Goal: Information Seeking & Learning: Learn about a topic

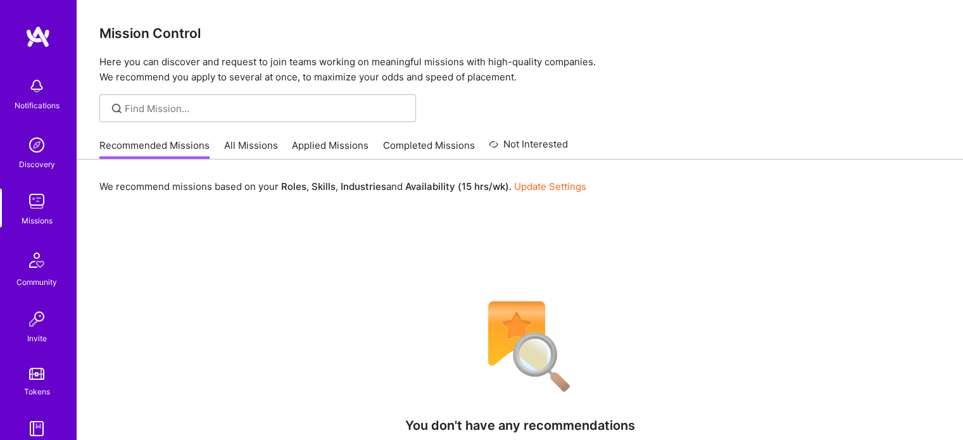
click at [231, 149] on link "All Missions" at bounding box center [251, 149] width 54 height 21
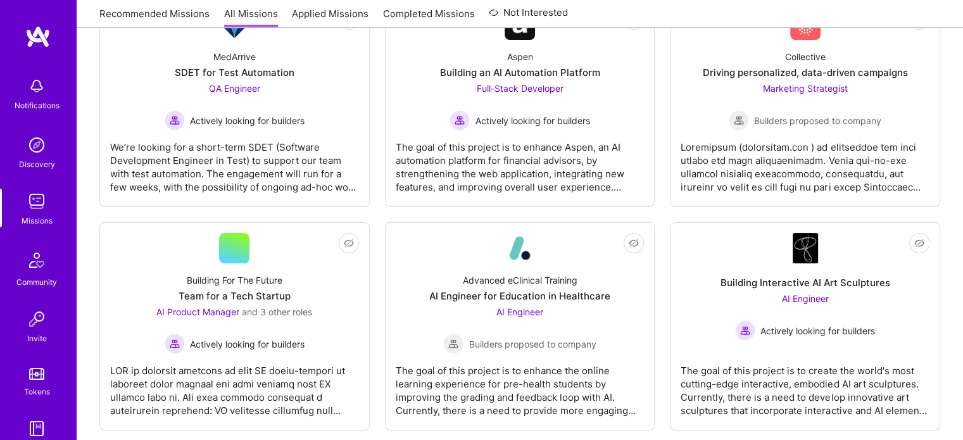
scroll to position [253, 0]
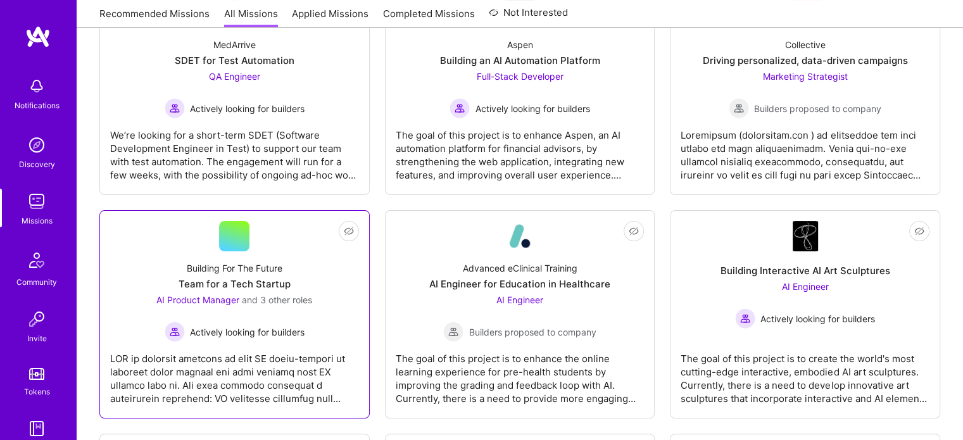
click at [297, 244] on link "Not Interested Building For The Future Team for a Tech Startup AI Product Manag…" at bounding box center [234, 314] width 249 height 187
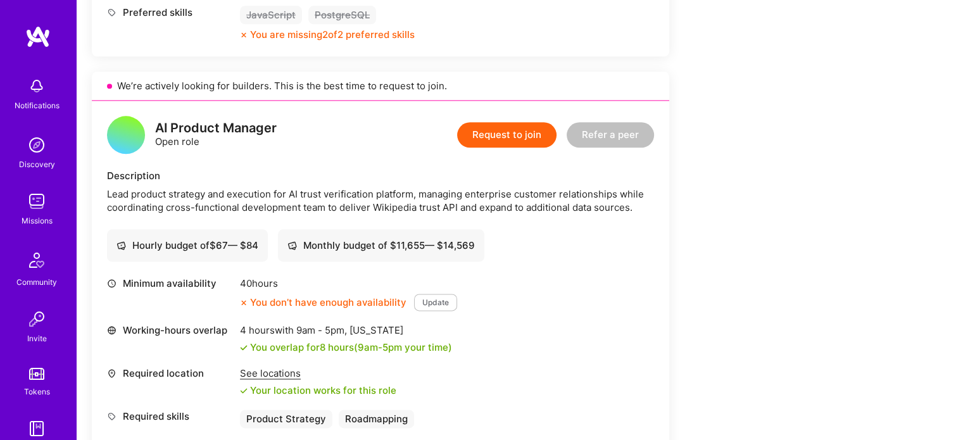
scroll to position [1574, 0]
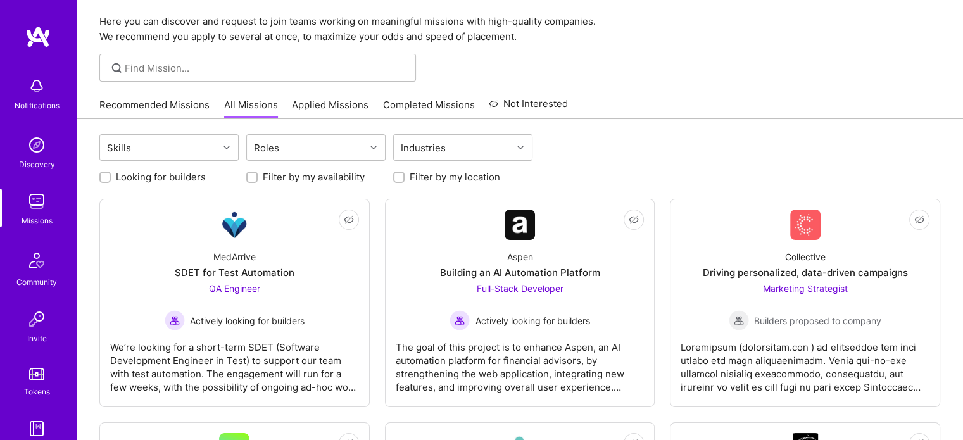
scroll to position [33, 0]
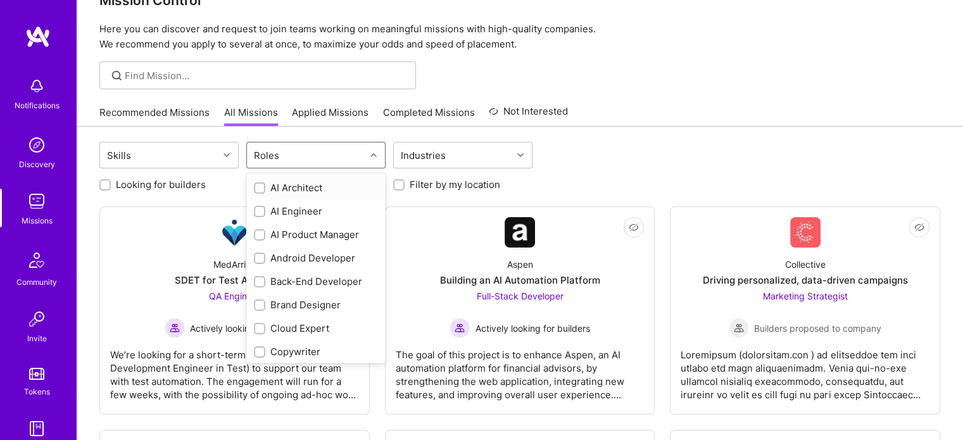
click at [260, 147] on div "Roles" at bounding box center [267, 155] width 32 height 18
click at [287, 229] on div "AI Product Manager" at bounding box center [316, 234] width 124 height 13
checkbox input "true"
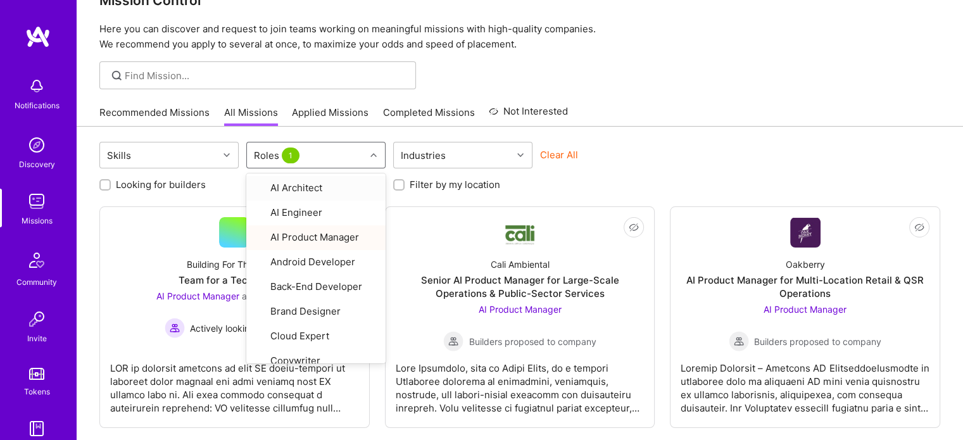
click at [646, 144] on div "Skills option AI Product Manager, selected. option AI Architect focused, 1 of 2…" at bounding box center [519, 157] width 841 height 30
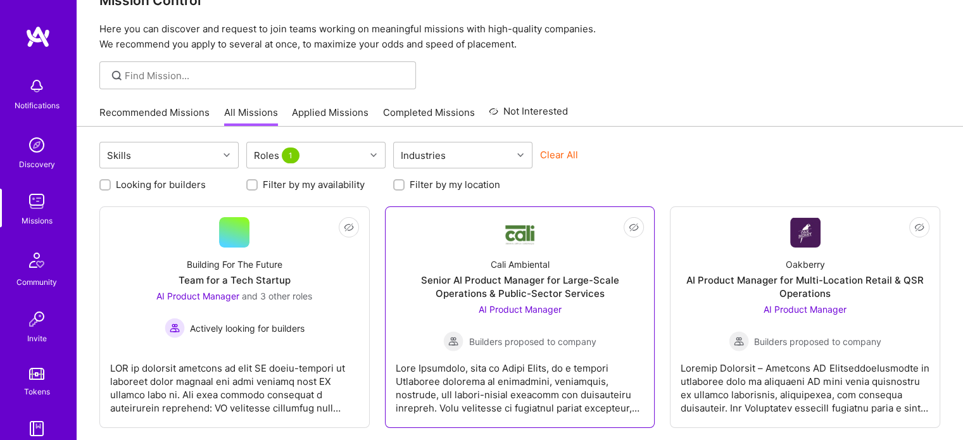
scroll to position [71, 0]
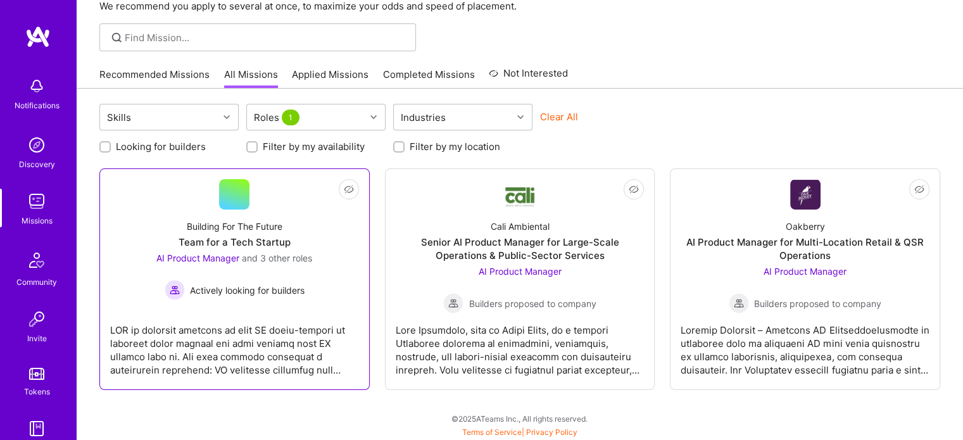
click at [238, 225] on div "Building For The Future" at bounding box center [235, 226] width 96 height 13
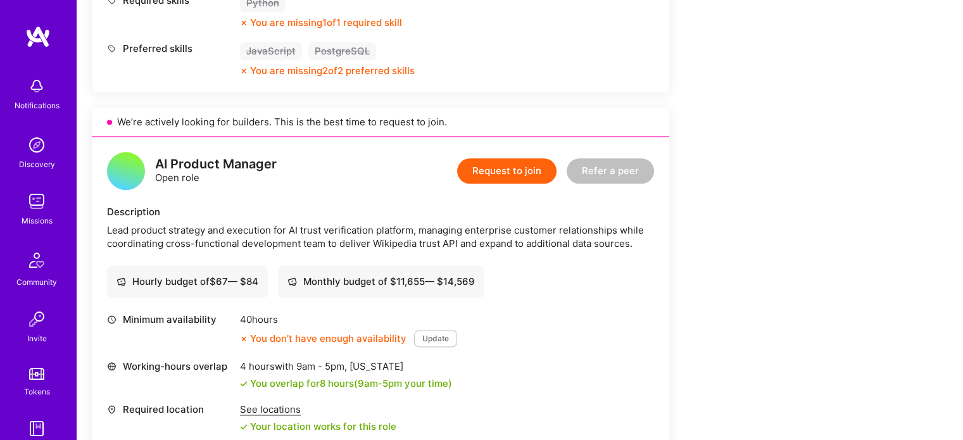
scroll to position [1544, 0]
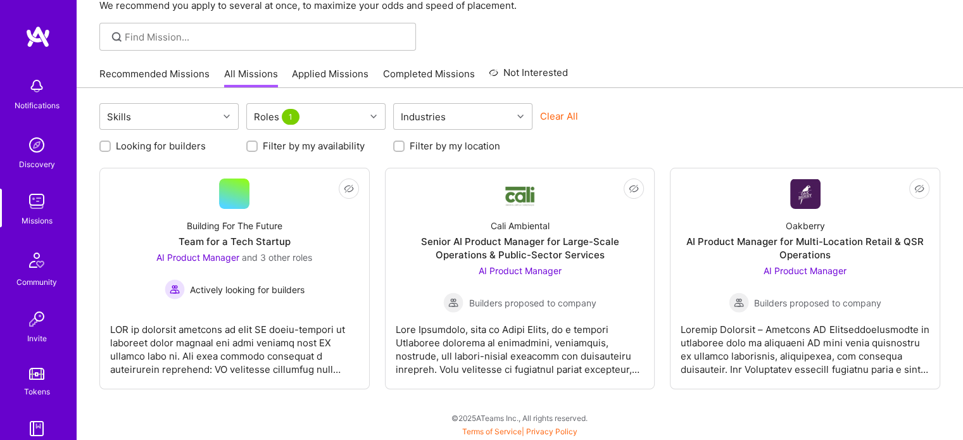
scroll to position [71, 0]
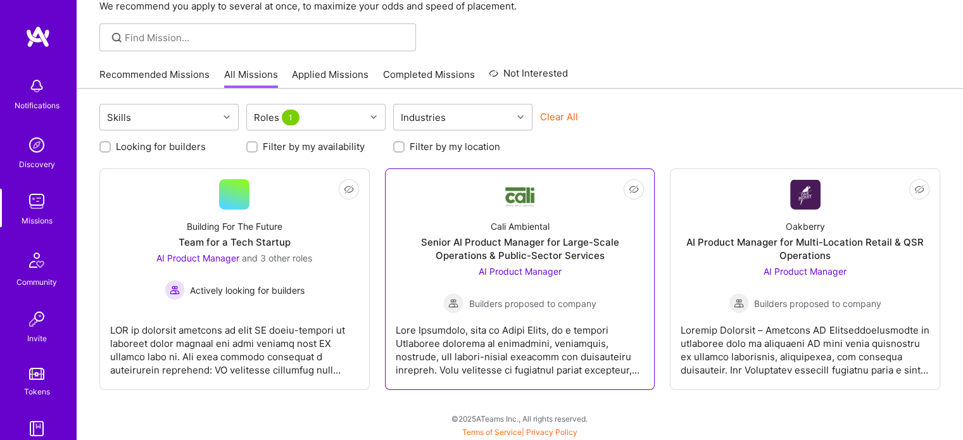
click at [565, 181] on link "Not Interested Cali Ambiental Senior AI Product Manager for Large-Scale Operati…" at bounding box center [520, 279] width 249 height 200
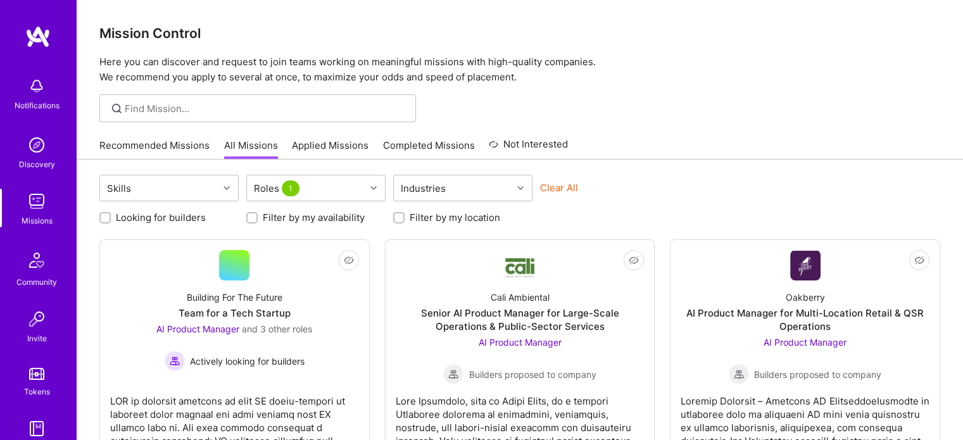
scroll to position [71, 0]
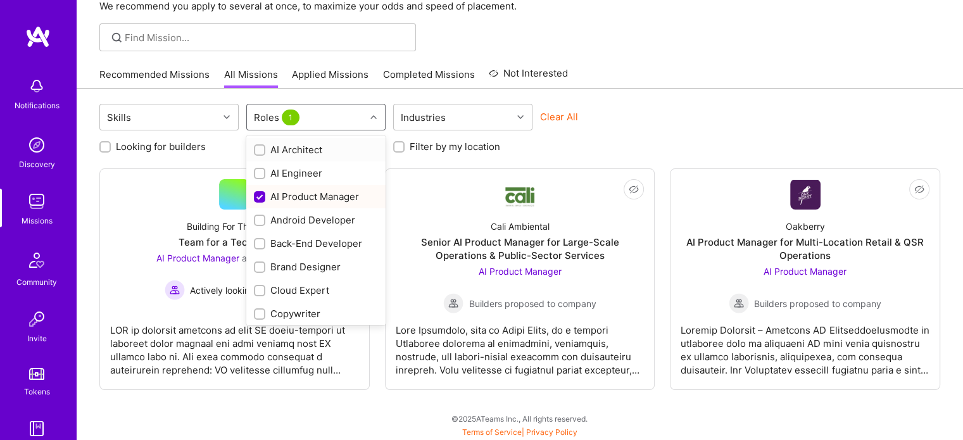
click at [375, 113] on div at bounding box center [375, 117] width 20 height 16
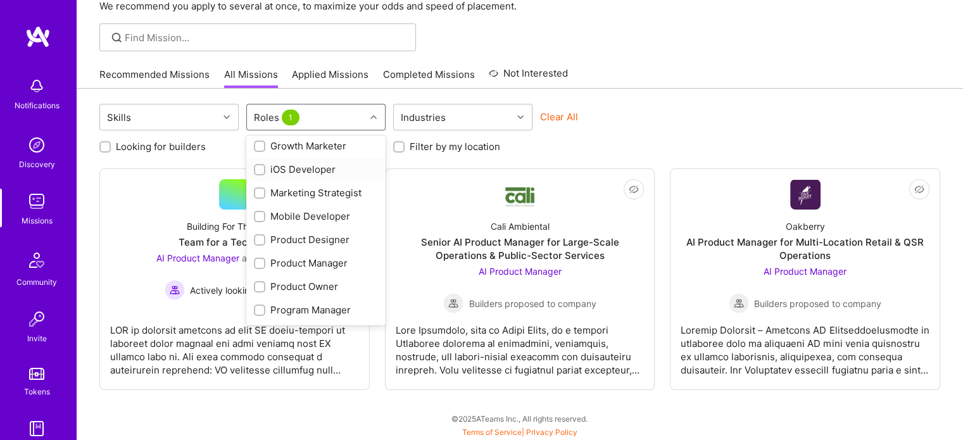
scroll to position [334, 0]
click at [316, 263] on div "Product Manager" at bounding box center [316, 260] width 124 height 13
checkbox input "true"
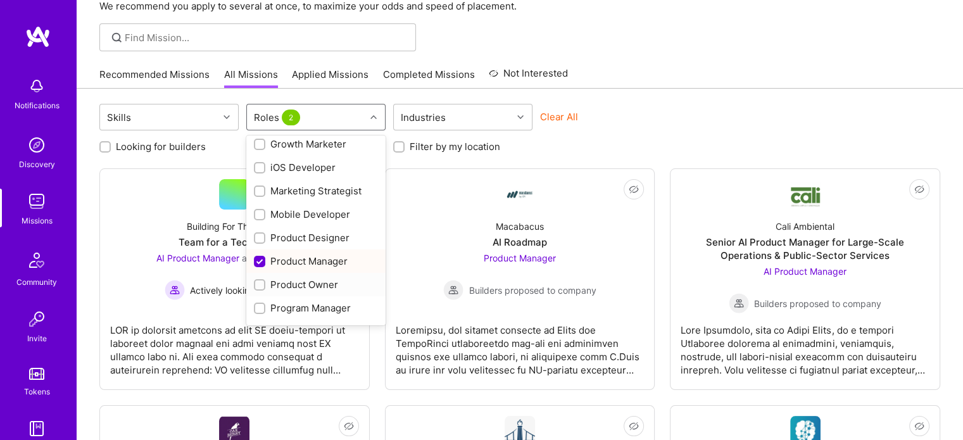
click at [310, 290] on div "Product Owner" at bounding box center [316, 284] width 124 height 13
checkbox input "true"
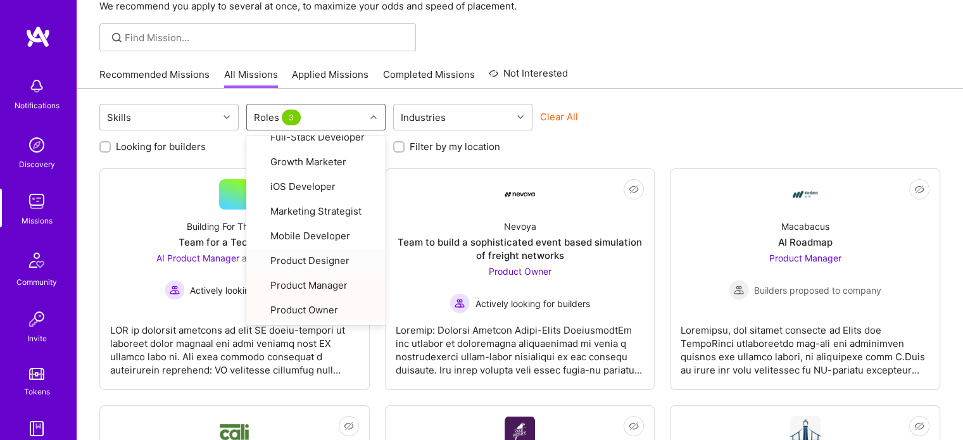
click at [696, 32] on div at bounding box center [520, 37] width 886 height 28
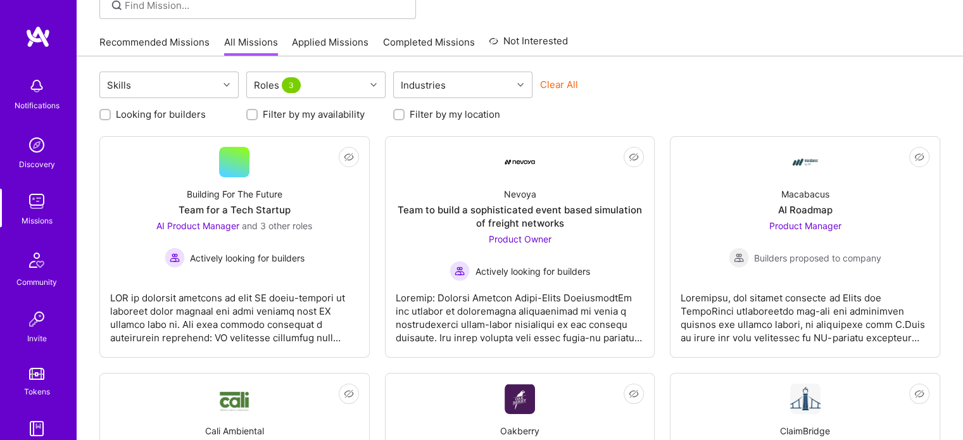
scroll to position [110, 0]
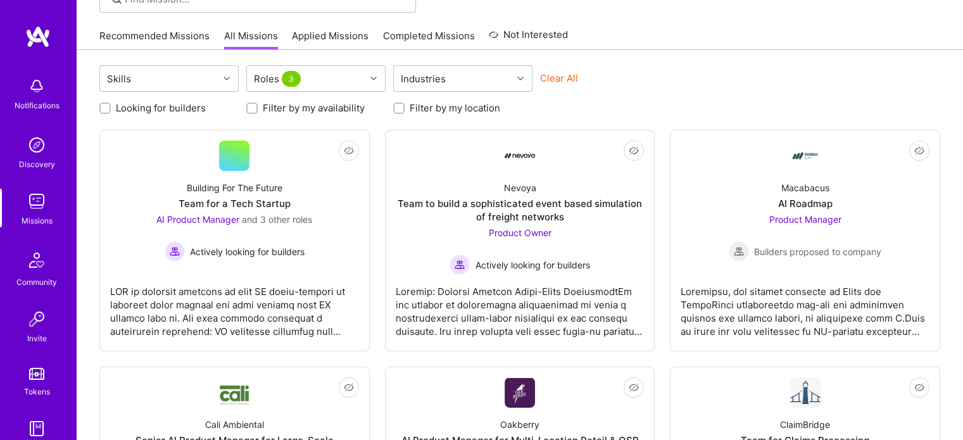
click at [175, 101] on label "Looking for builders" at bounding box center [161, 107] width 90 height 13
click at [111, 104] on input "Looking for builders" at bounding box center [106, 108] width 9 height 9
checkbox input "true"
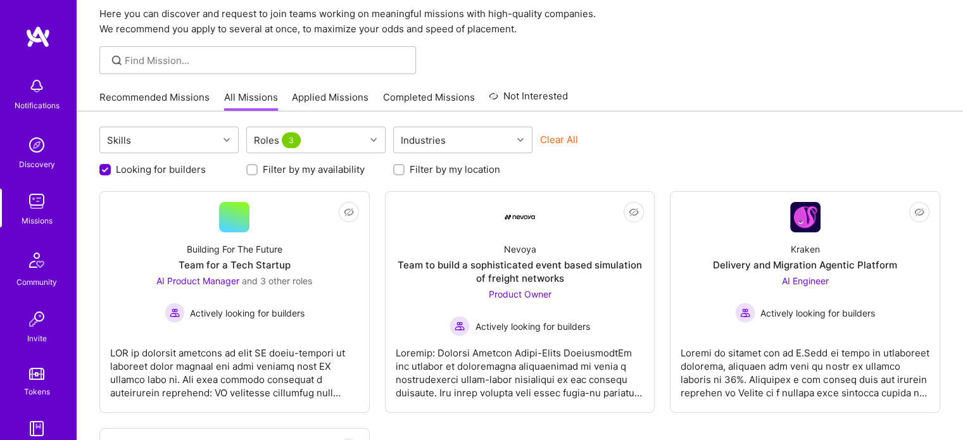
scroll to position [84, 0]
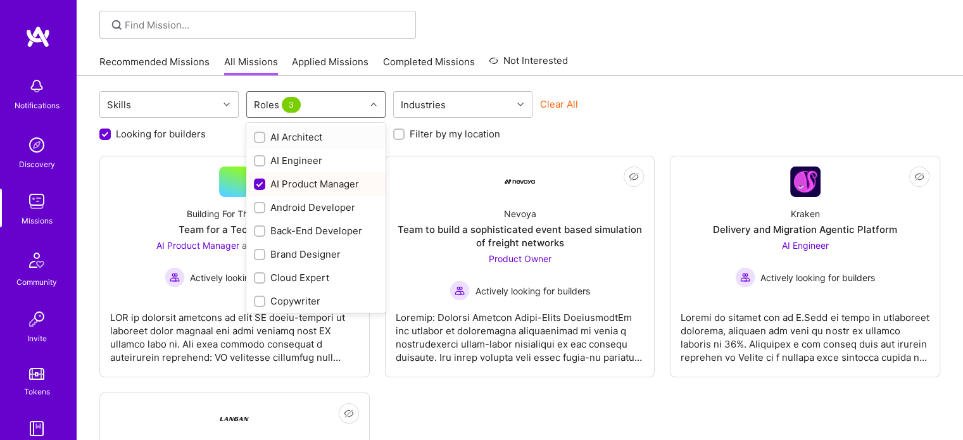
click at [354, 108] on div "Roles 3" at bounding box center [306, 104] width 118 height 25
click at [330, 266] on div "Strategy Consultant" at bounding box center [315, 275] width 139 height 23
click at [332, 272] on div "Strategy Consultant" at bounding box center [316, 275] width 124 height 13
checkbox input "false"
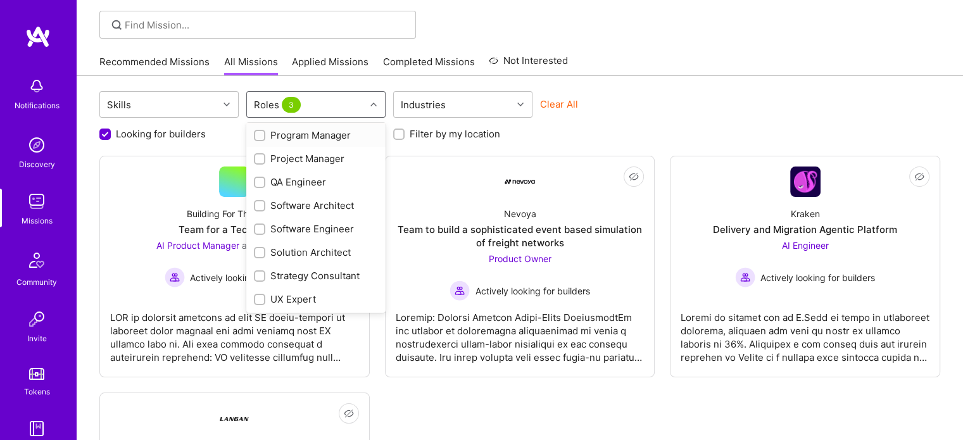
click at [304, 139] on div "Program Manager" at bounding box center [316, 134] width 124 height 13
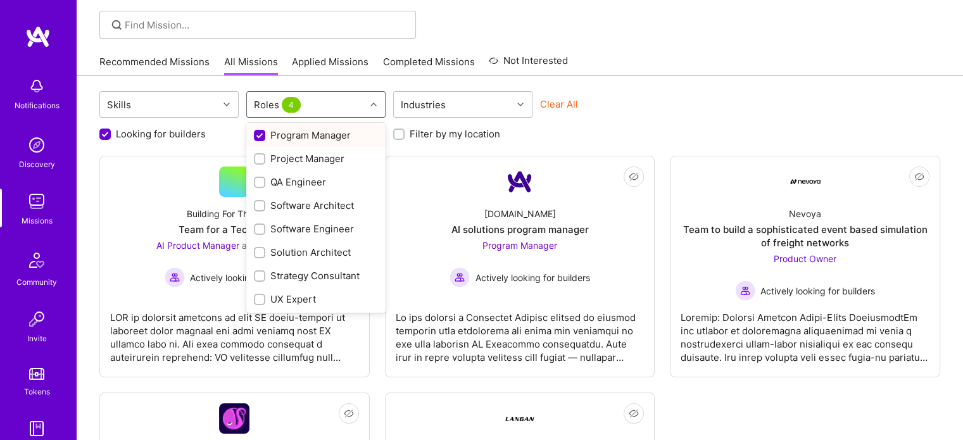
click at [304, 139] on div "Program Manager" at bounding box center [316, 134] width 124 height 13
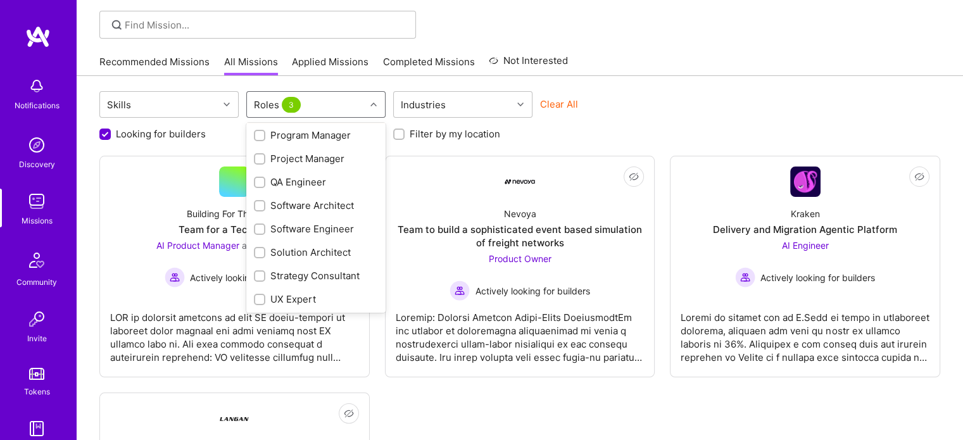
click at [304, 139] on div "Program Manager" at bounding box center [316, 134] width 124 height 13
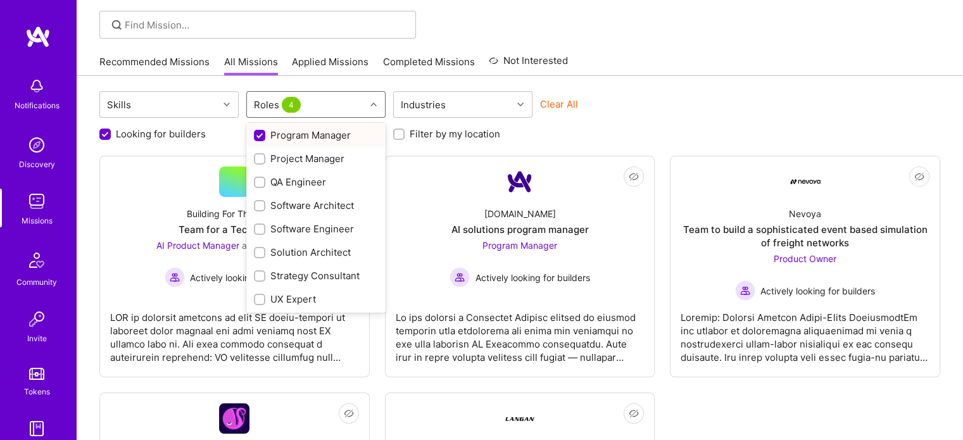
click at [304, 139] on div "Program Manager" at bounding box center [316, 134] width 124 height 13
checkbox input "false"
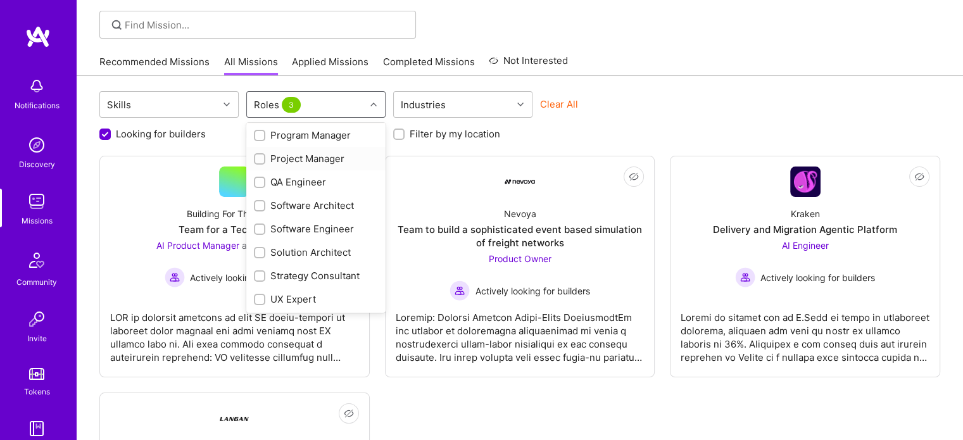
click at [310, 155] on div "Project Manager" at bounding box center [316, 158] width 124 height 13
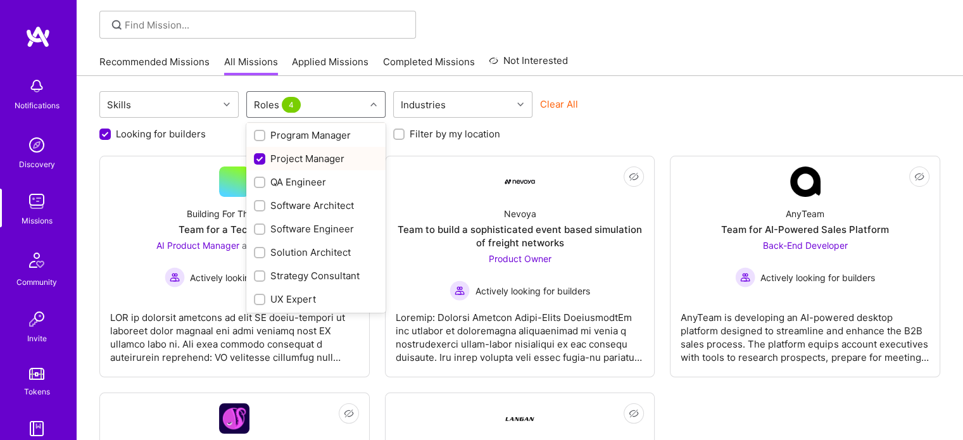
click at [310, 155] on div "Project Manager" at bounding box center [316, 158] width 124 height 13
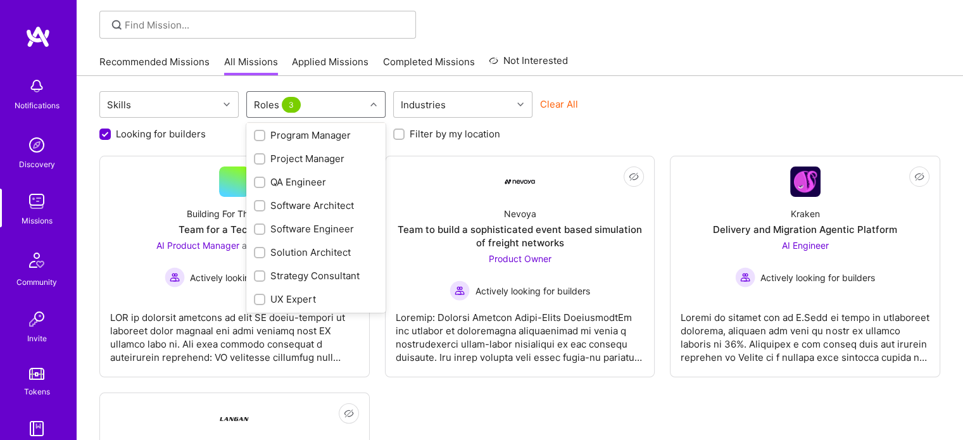
click at [310, 155] on div "Project Manager" at bounding box center [316, 158] width 124 height 13
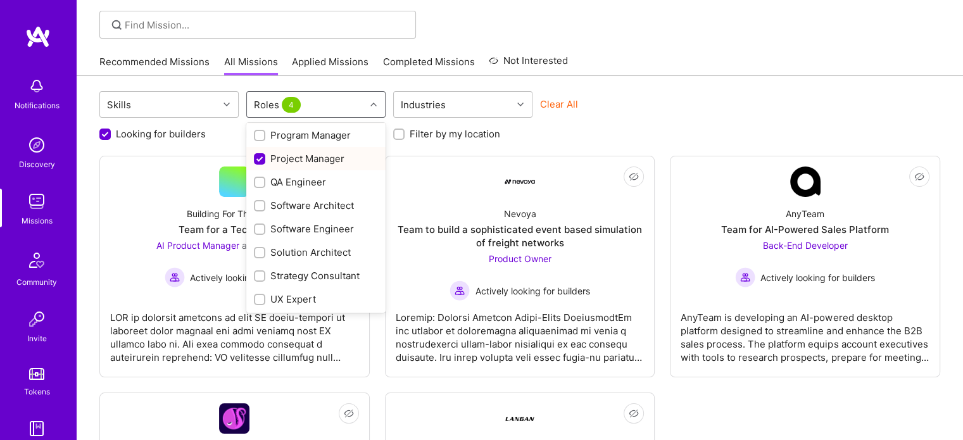
click at [310, 155] on div "Project Manager" at bounding box center [316, 158] width 124 height 13
checkbox input "false"
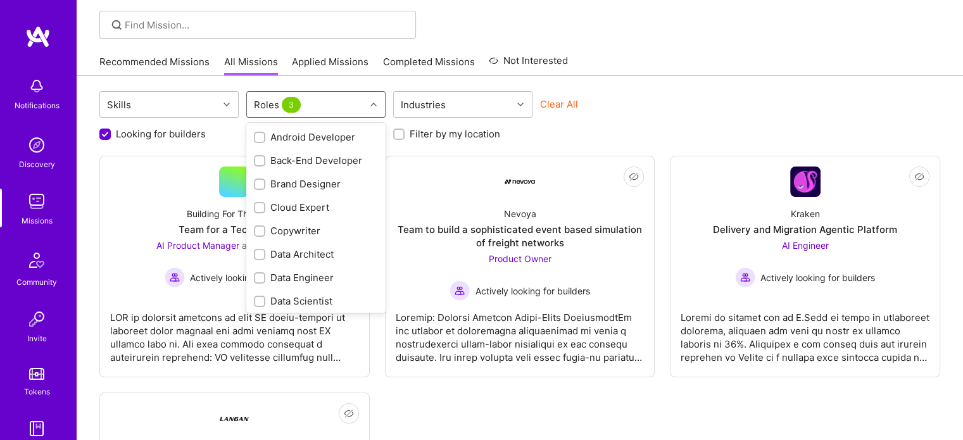
scroll to position [0, 0]
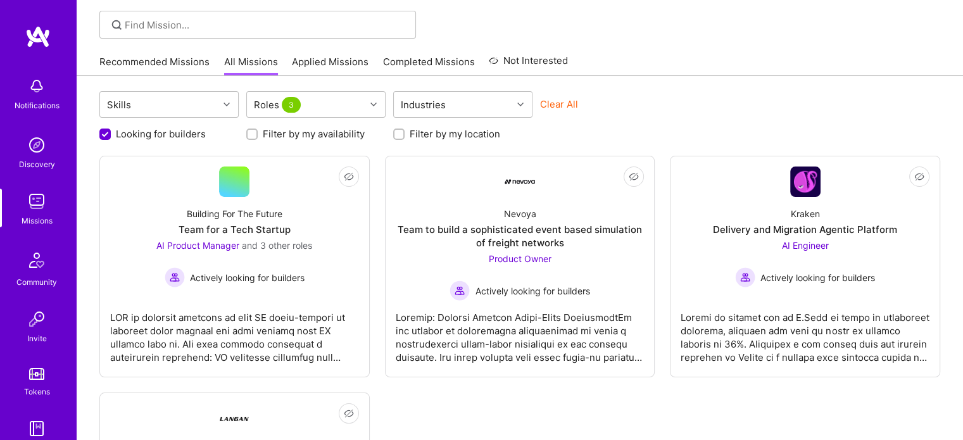
click at [32, 35] on img at bounding box center [37, 36] width 25 height 23
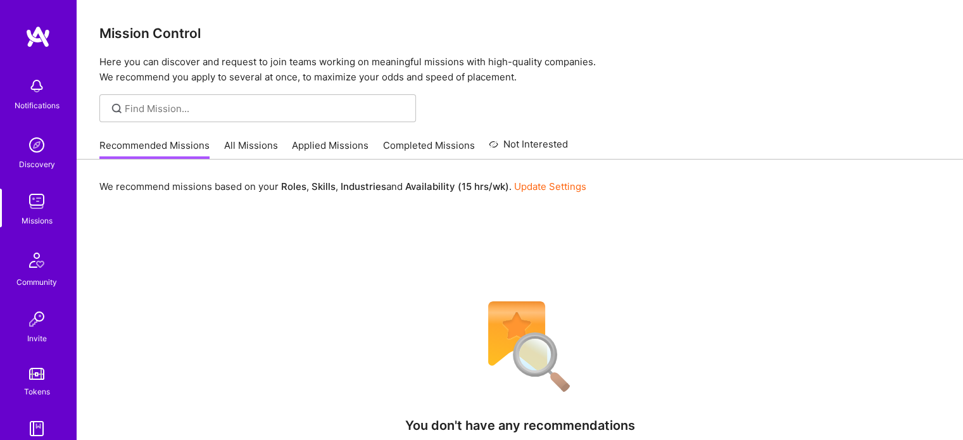
scroll to position [126, 0]
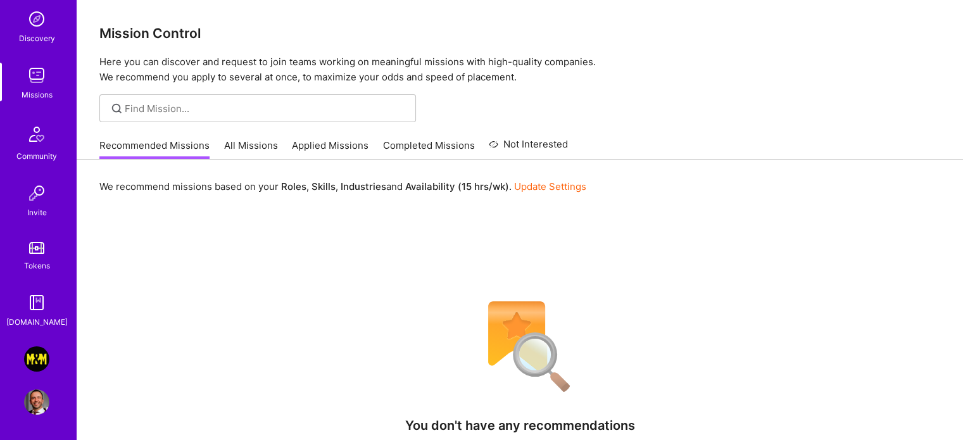
click at [30, 352] on img at bounding box center [36, 358] width 25 height 25
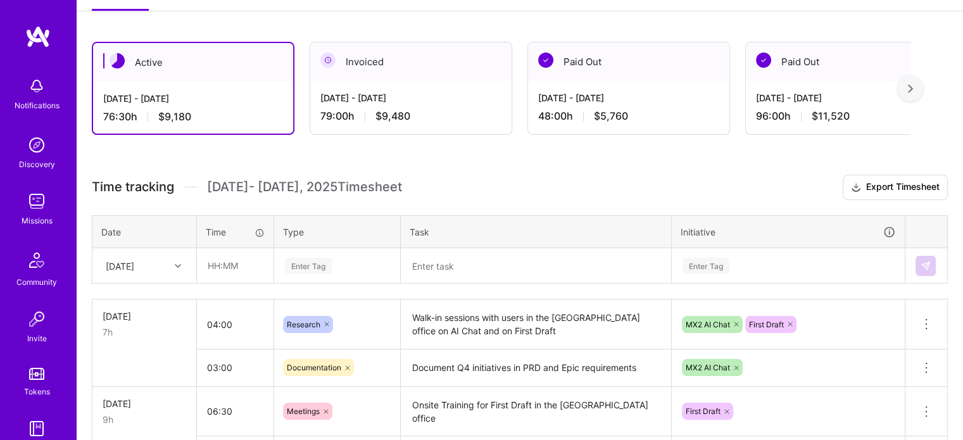
scroll to position [192, 0]
